Goal: Information Seeking & Learning: Learn about a topic

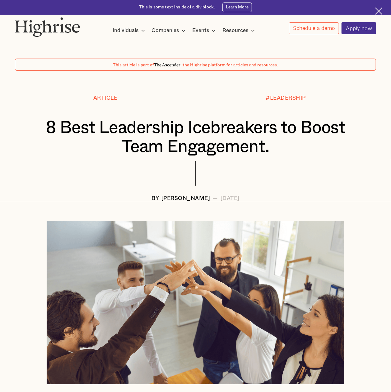
click at [376, 9] on img at bounding box center [378, 10] width 7 height 7
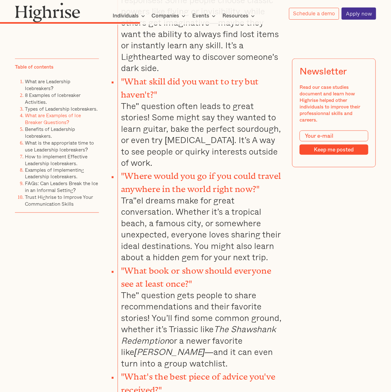
scroll to position [2864, 0]
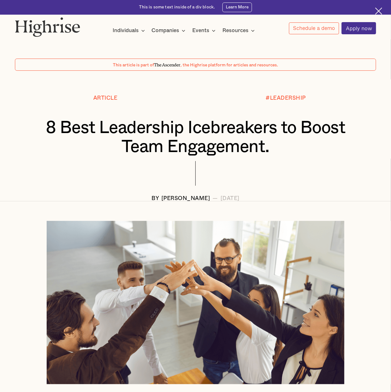
click at [381, 5] on div "This is some text inside of a div block. Learn More" at bounding box center [195, 7] width 391 height 15
click at [378, 9] on img at bounding box center [378, 10] width 7 height 7
drag, startPoint x: 267, startPoint y: 202, endPoint x: 133, endPoint y: 200, distance: 133.6
click at [129, 200] on div "BY Andrew Langat — November 26, 2024" at bounding box center [195, 198] width 361 height 6
copy div "BY Andrew Langat — November 26, 2024"
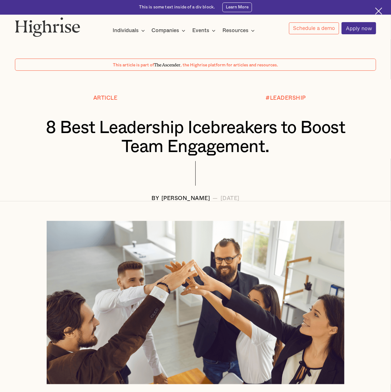
click at [299, 173] on div at bounding box center [195, 178] width 361 height 34
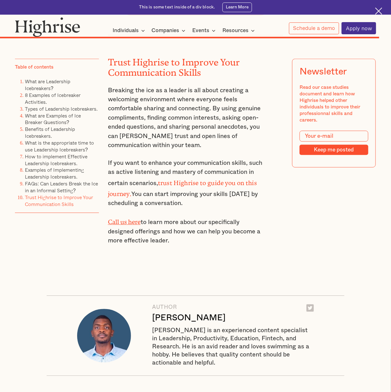
scroll to position [6515, 0]
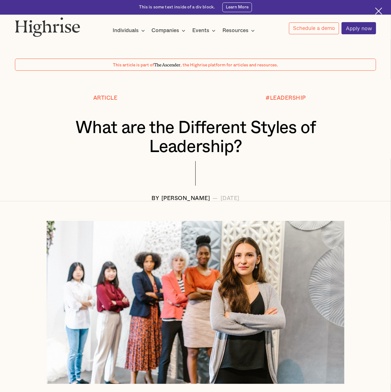
drag, startPoint x: 264, startPoint y: 202, endPoint x: 120, endPoint y: 200, distance: 144.1
click at [120, 200] on div "BY Andrew Langat — November 16, 2022" at bounding box center [195, 198] width 361 height 6
copy div "BY Andrew Langat — November 16, 2022"
click at [324, 191] on div at bounding box center [195, 178] width 361 height 34
